Goal: Information Seeking & Learning: Learn about a topic

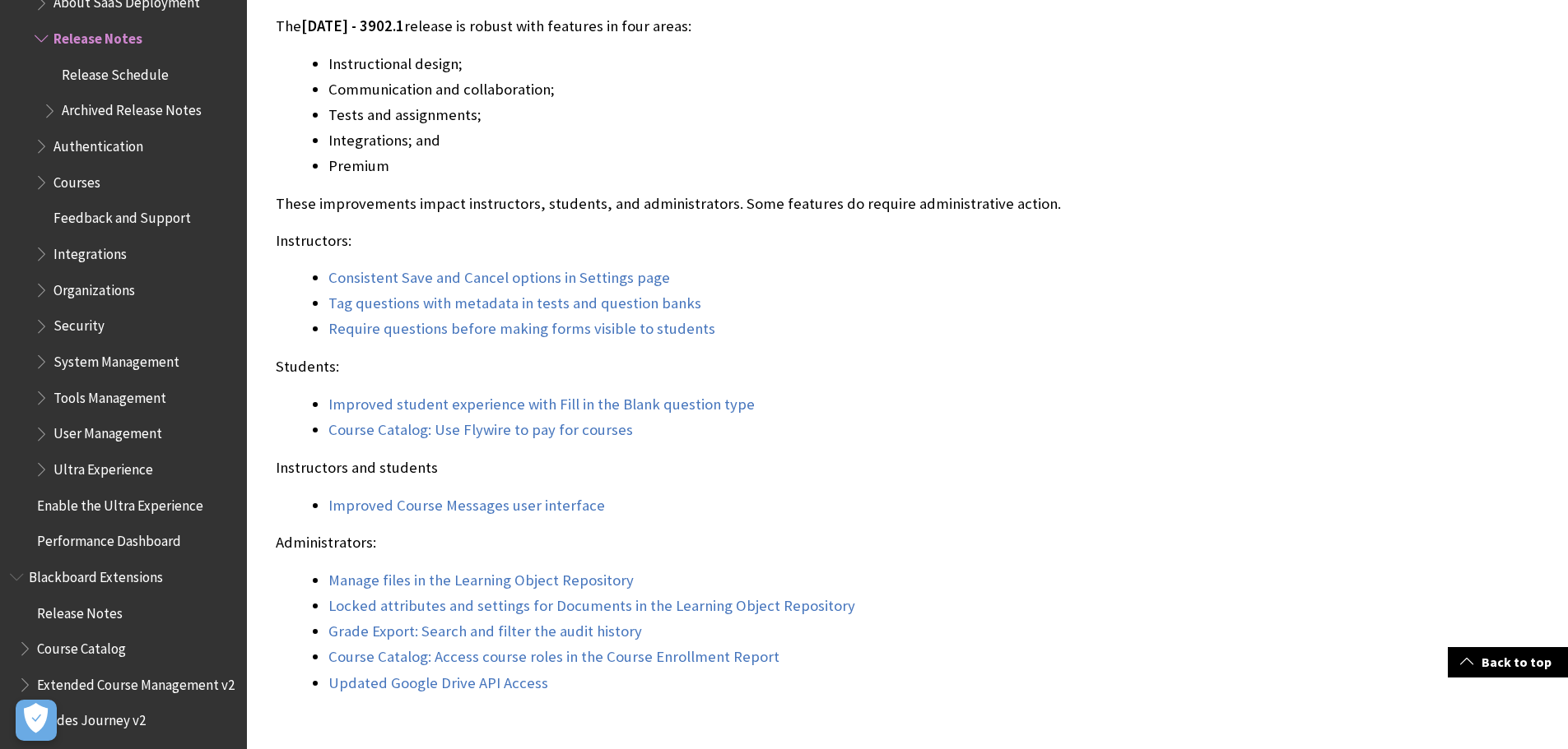
scroll to position [1398, 0]
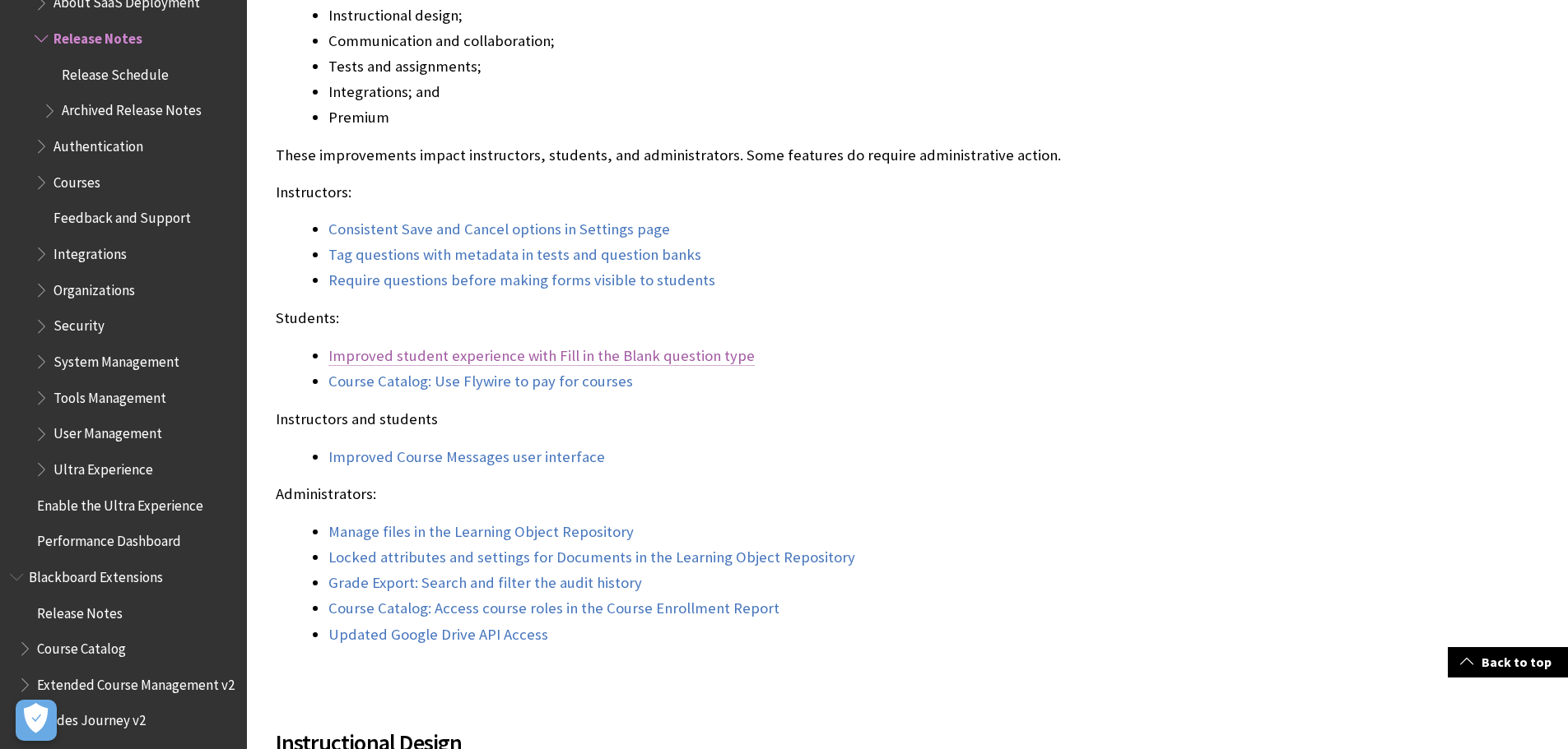
click at [493, 357] on link "Improved student experience with Fill in the Blank question type" at bounding box center [541, 356] width 426 height 20
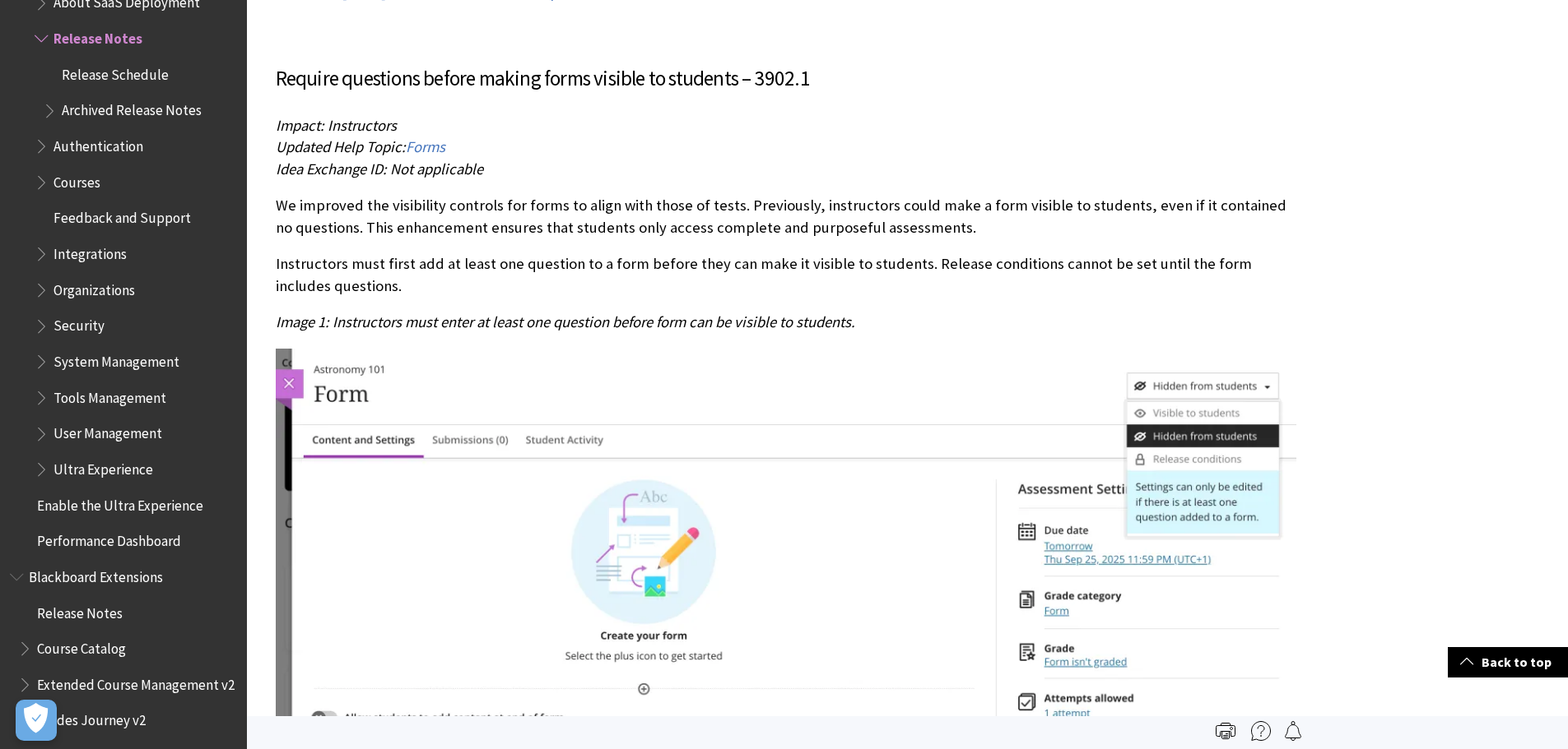
scroll to position [10800, 0]
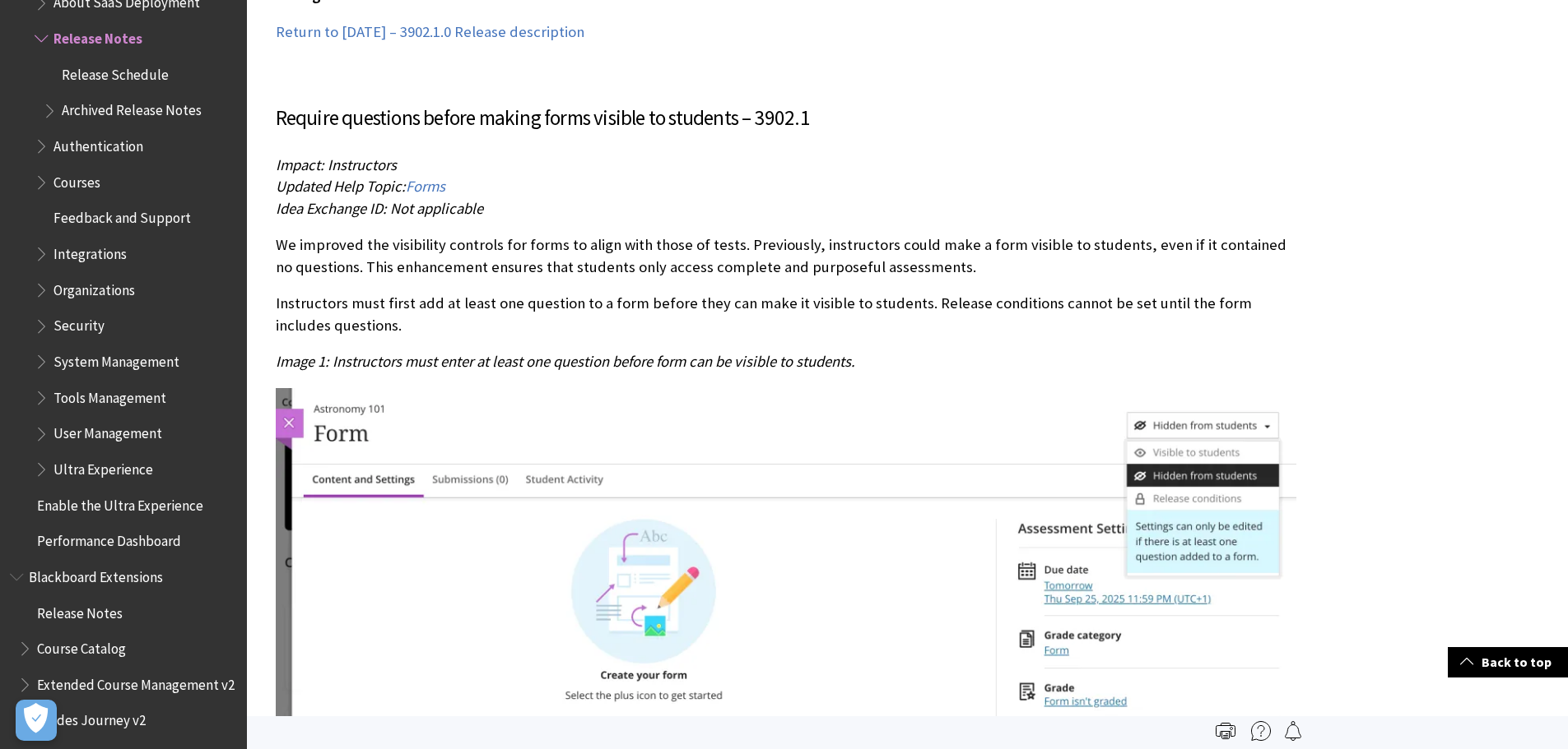
click at [670, 250] on p "We improved the visibility controls for forms to align with those of tests. Pre…" at bounding box center [786, 256] width 1021 height 43
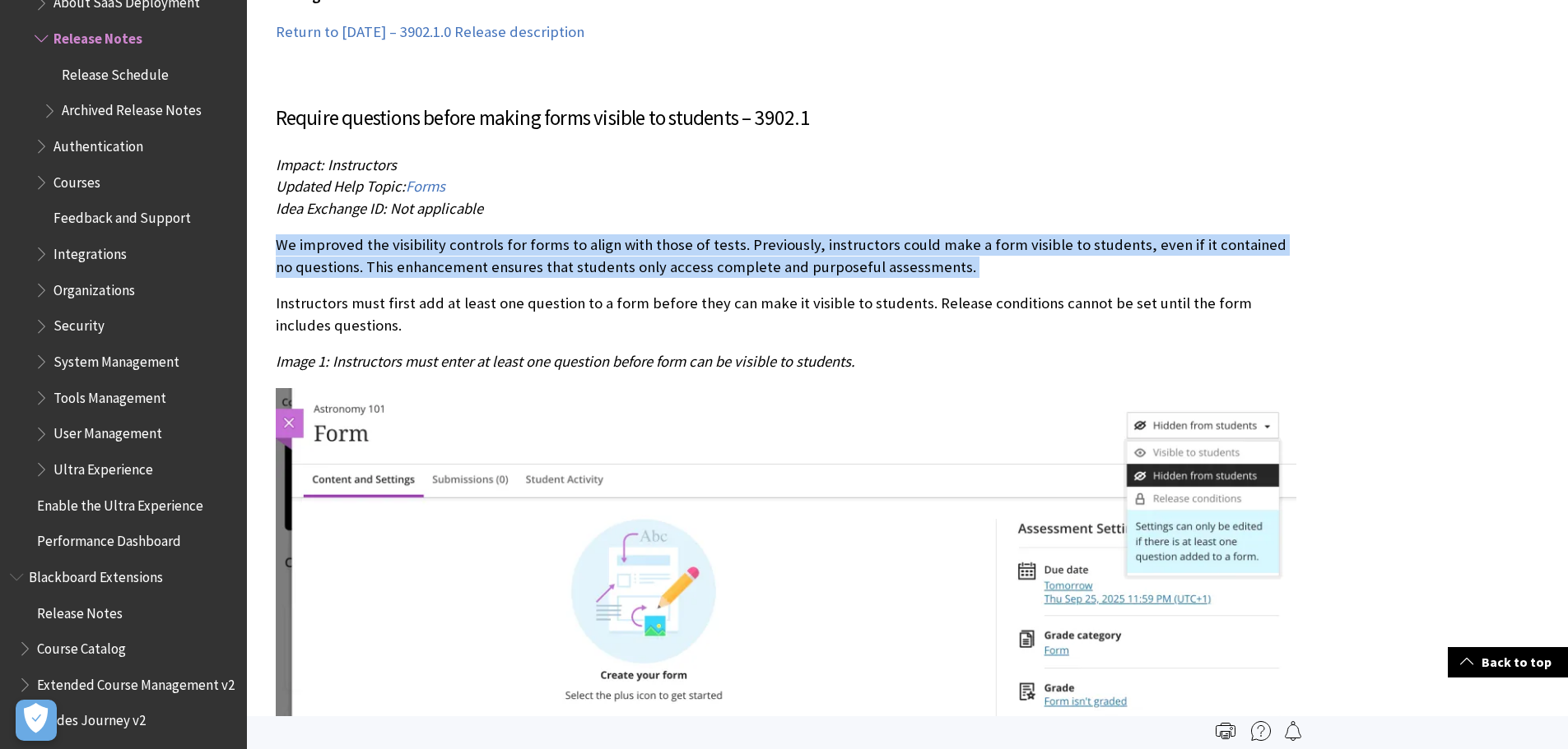
click at [670, 250] on p "We improved the visibility controls for forms to align with those of tests. Pre…" at bounding box center [786, 256] width 1021 height 43
click at [913, 266] on p "We improved the visibility controls for forms to align with those of tests. Pre…" at bounding box center [786, 256] width 1021 height 43
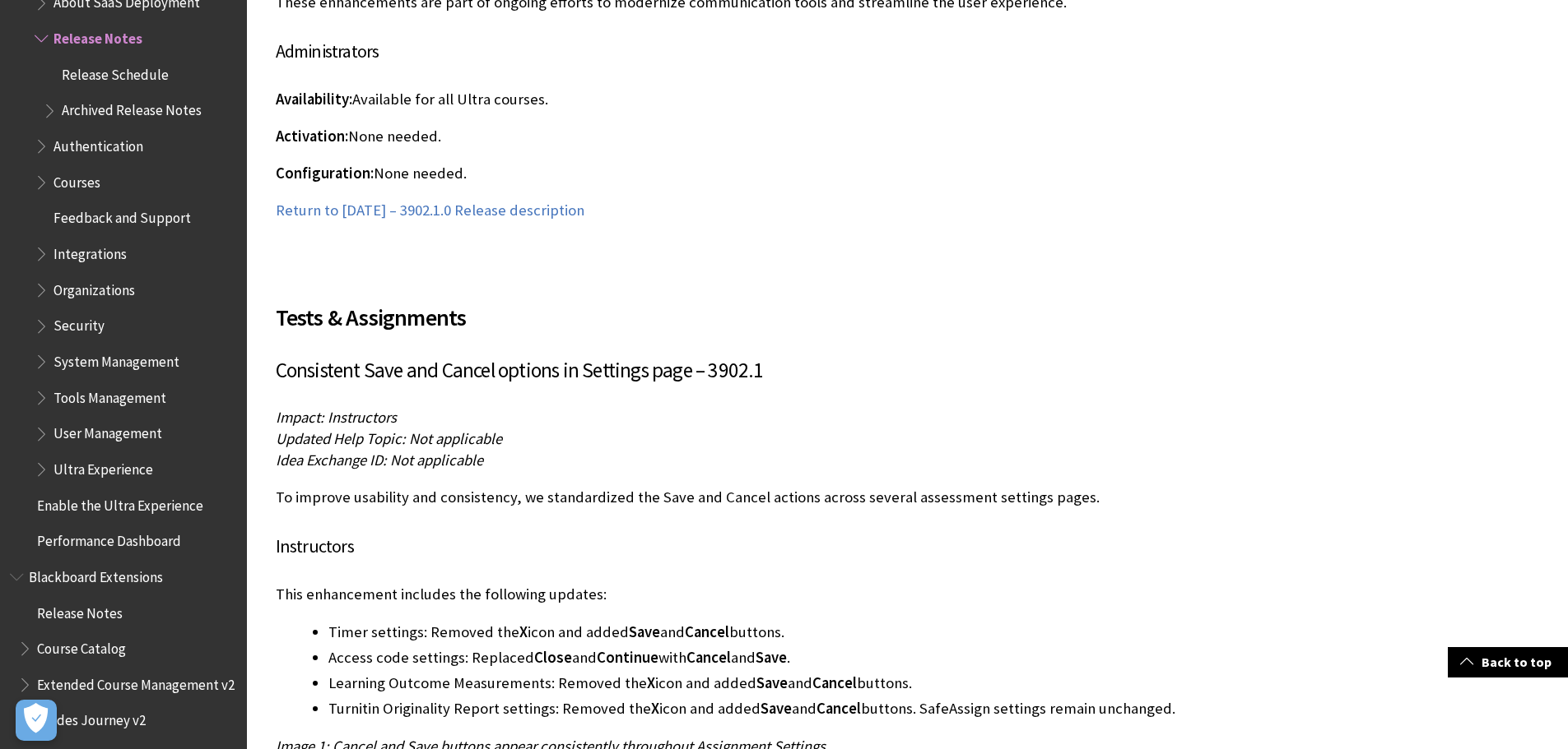
scroll to position [6030, 0]
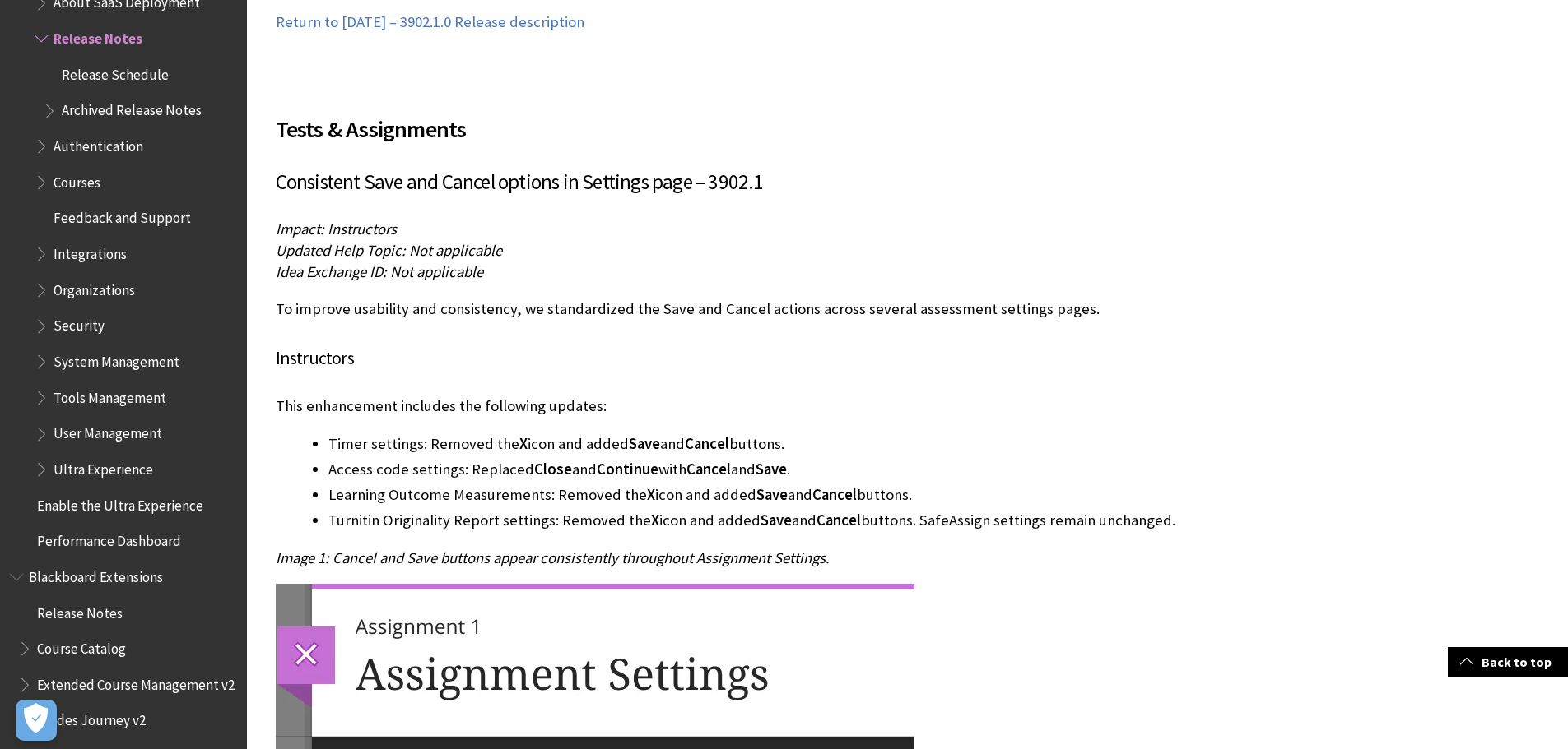
click at [486, 446] on li "Timer settings: Removed the X icon and added Save and Cancel buttons." at bounding box center [813, 444] width 968 height 23
click at [477, 446] on li "Timer settings: Removed the X icon and added Save and Cancel buttons." at bounding box center [813, 444] width 968 height 23
click at [434, 460] on li "Access code settings: Replaced Close and Continue with Cancel and Save ." at bounding box center [813, 469] width 968 height 23
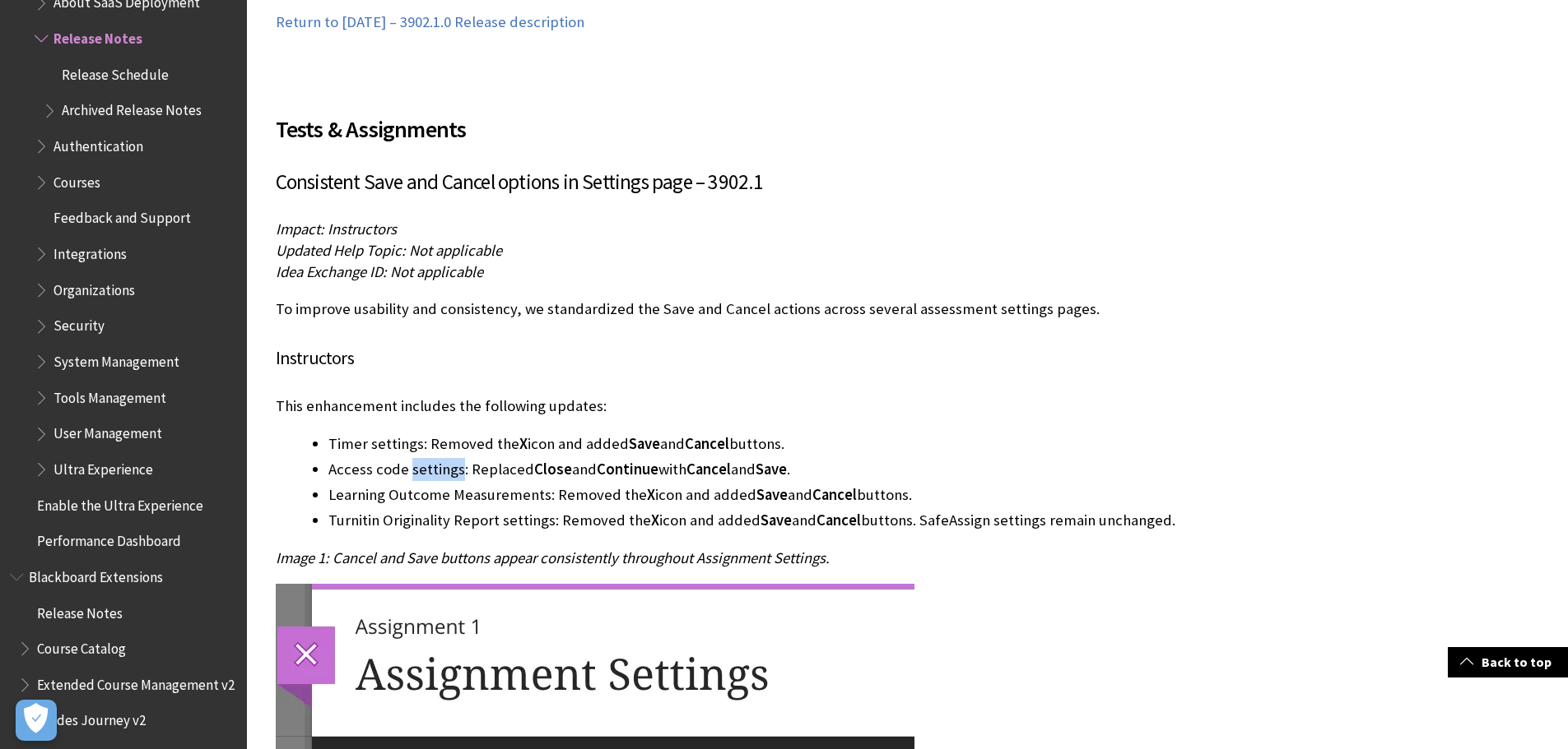
click at [434, 460] on li "Access code settings: Replaced Close and Continue with Cancel and Save ." at bounding box center [813, 469] width 968 height 23
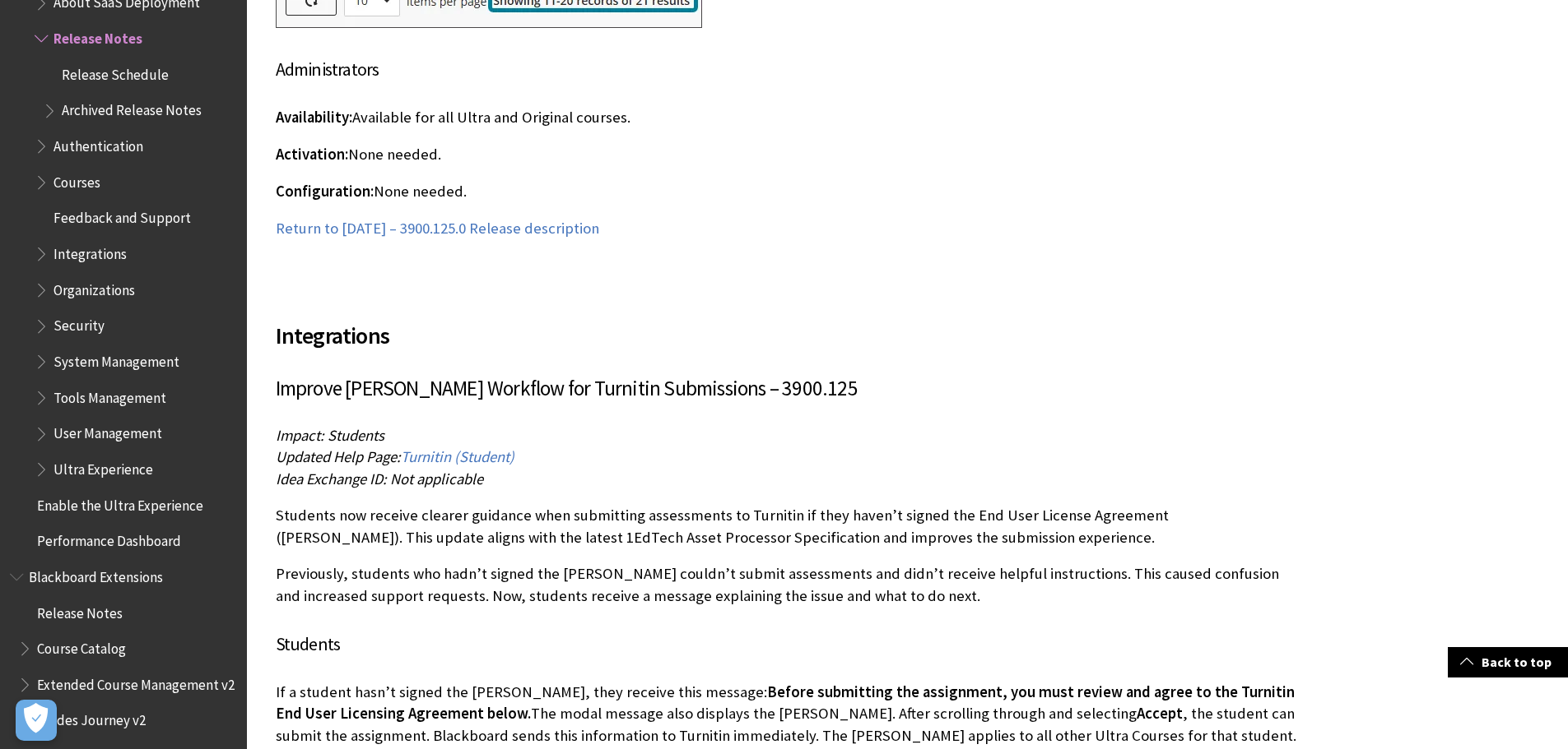
scroll to position [31034, 0]
